Goal: Task Accomplishment & Management: Use online tool/utility

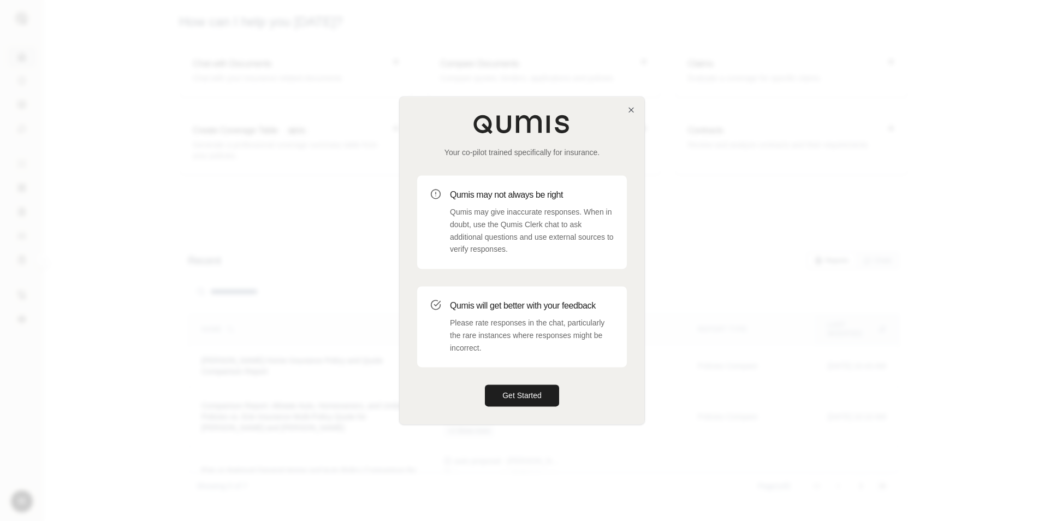
click at [772, 264] on div at bounding box center [522, 260] width 1044 height 521
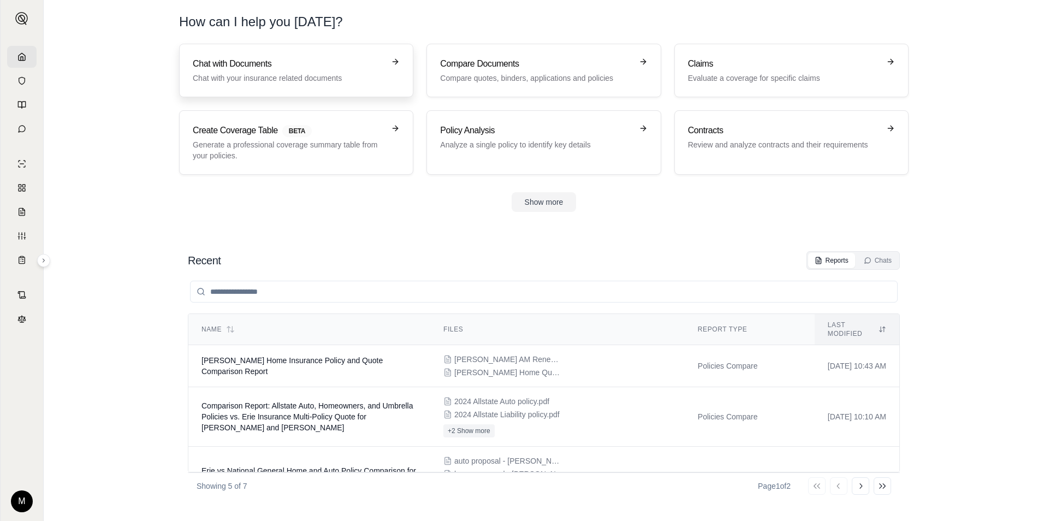
click at [274, 74] on p "Chat with your insurance related documents" at bounding box center [289, 78] width 192 height 11
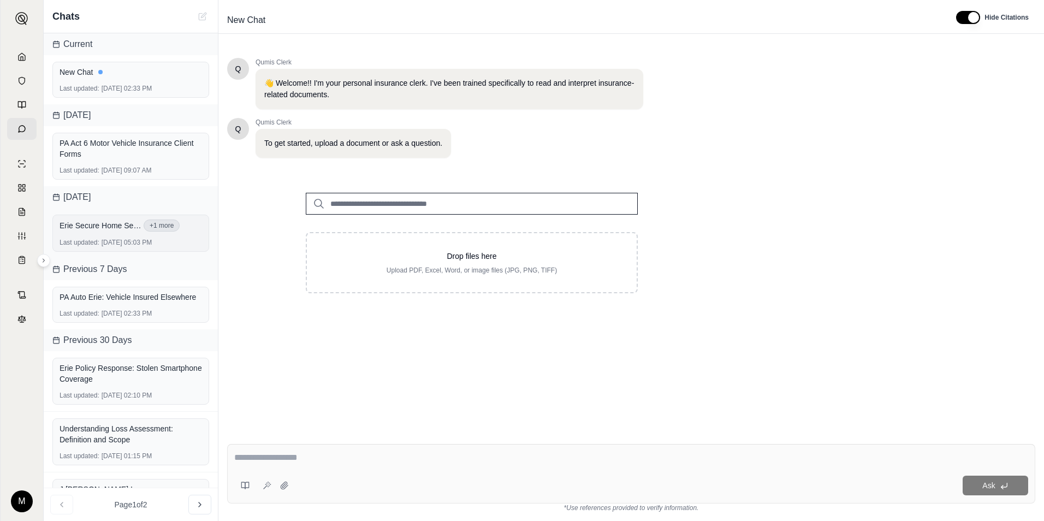
scroll to position [55, 0]
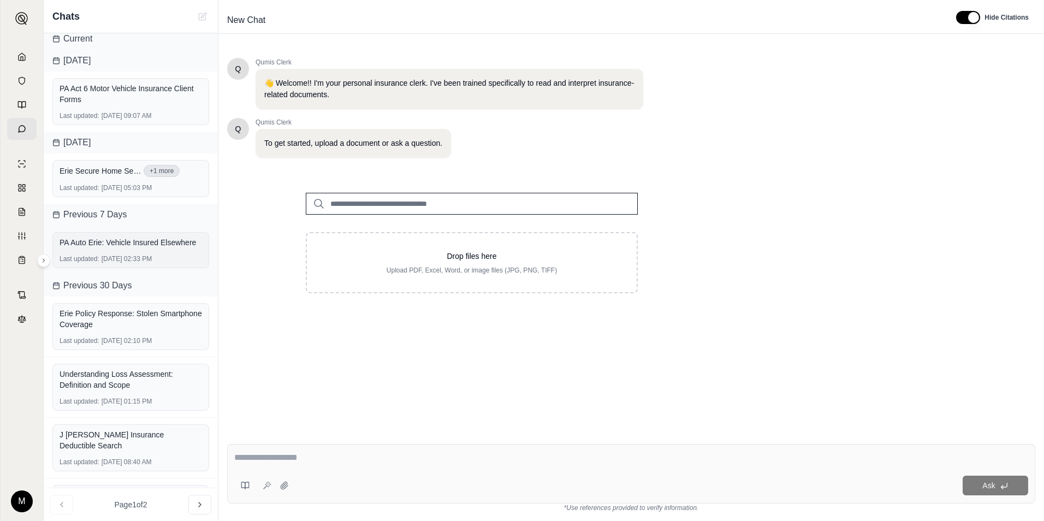
click at [121, 253] on div "PA Auto Erie: Vehicle Insured Elsewhere Last updated: [DATE] 02:33 PM" at bounding box center [130, 250] width 157 height 36
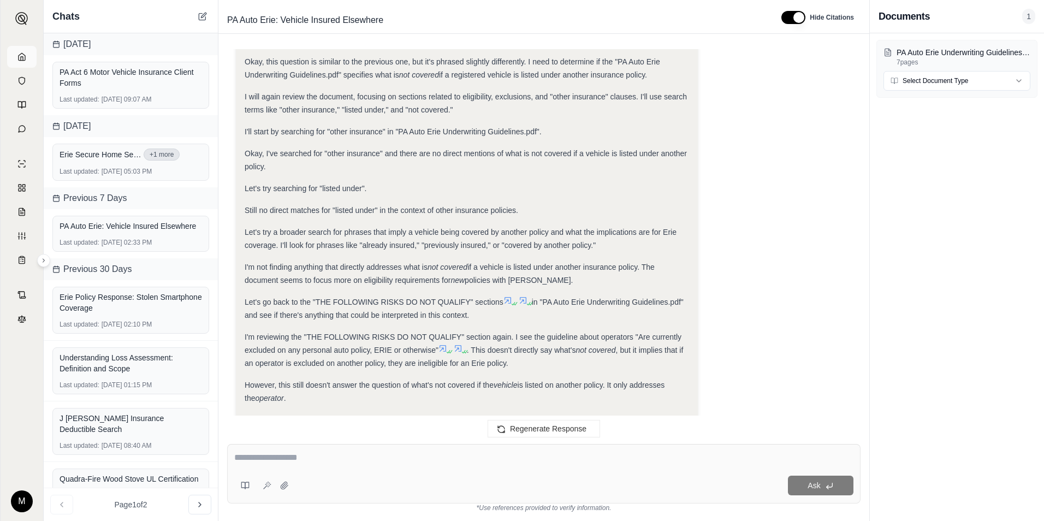
click at [23, 54] on icon at bounding box center [21, 56] width 9 height 9
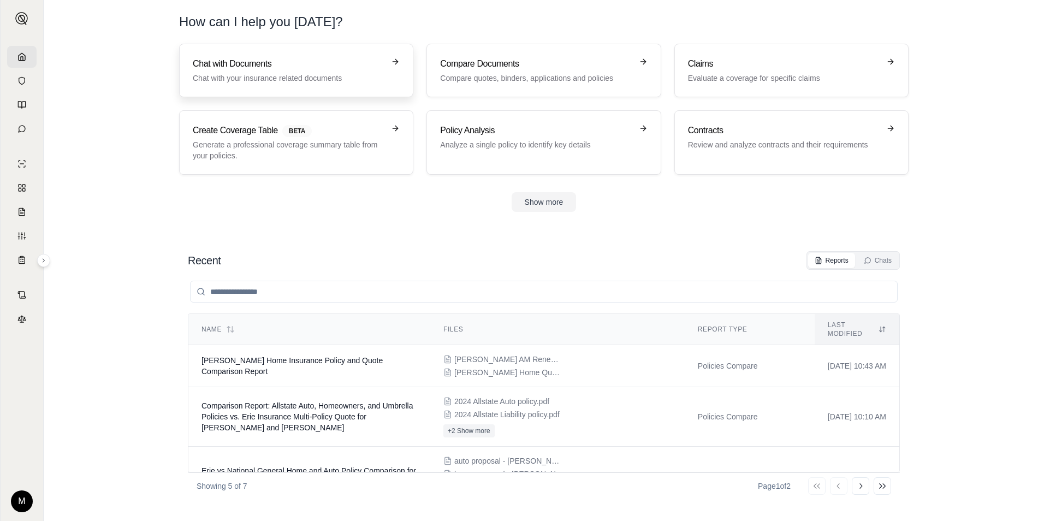
click at [291, 71] on div "Chat with Documents Chat with your insurance related documents" at bounding box center [289, 70] width 192 height 26
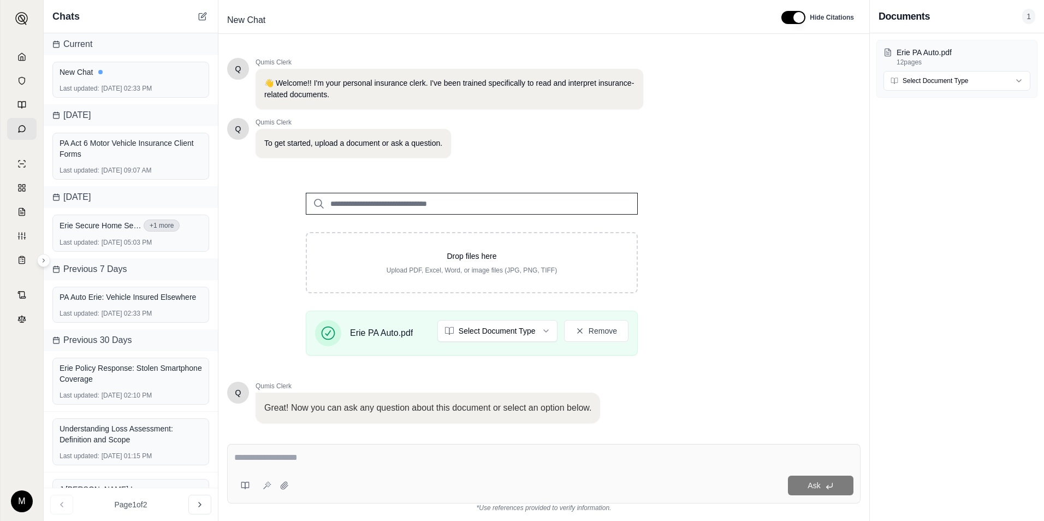
scroll to position [69, 0]
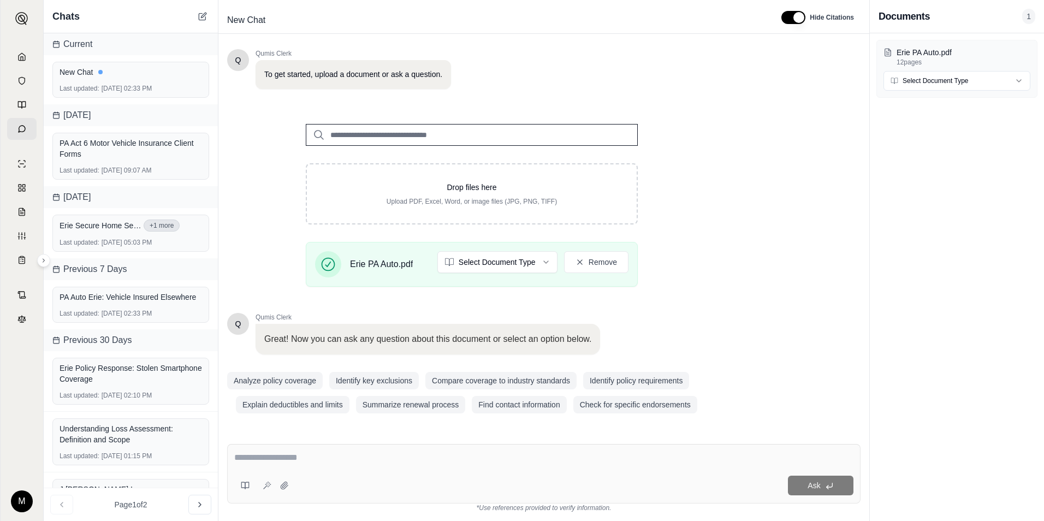
click at [254, 452] on textarea at bounding box center [543, 457] width 619 height 13
type textarea "**********"
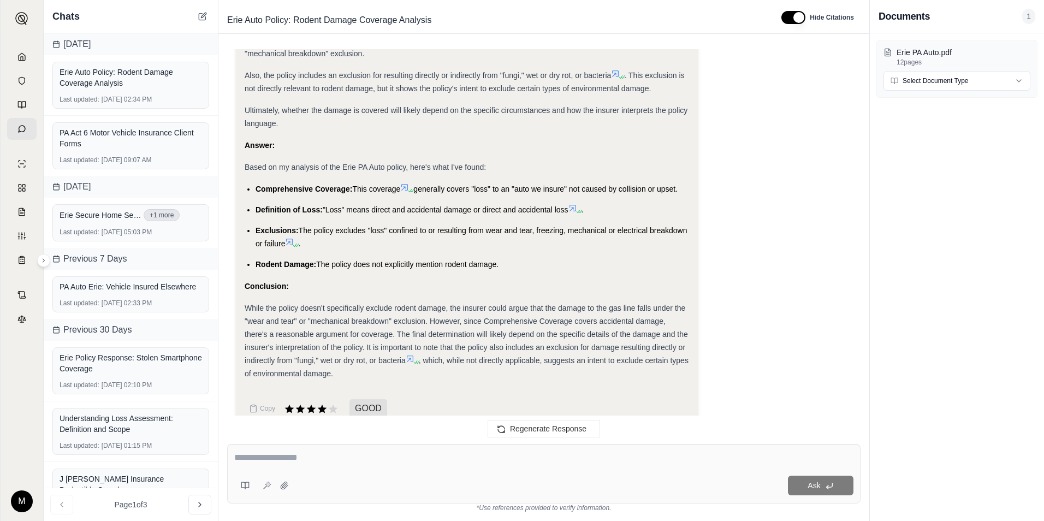
scroll to position [725, 0]
